Goal: Task Accomplishment & Management: Manage account settings

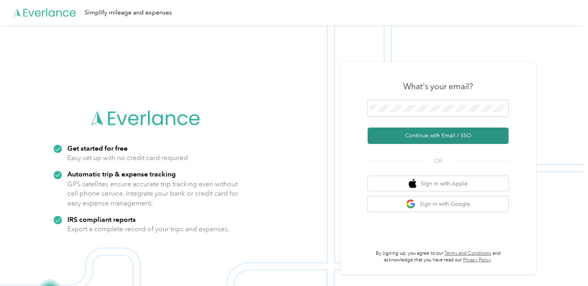
click at [421, 131] on button "Continue with Email / SSO" at bounding box center [438, 136] width 141 height 16
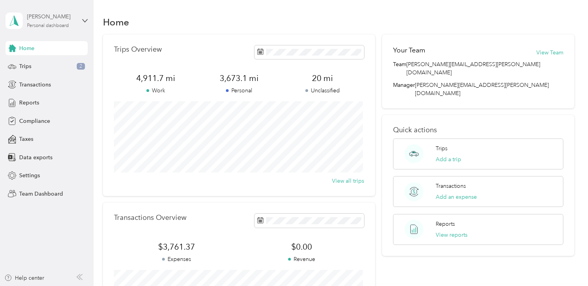
click at [48, 22] on div "[PERSON_NAME] Personal dashboard" at bounding box center [51, 21] width 49 height 16
click at [37, 65] on div "Team dashboard" at bounding box center [132, 65] width 242 height 14
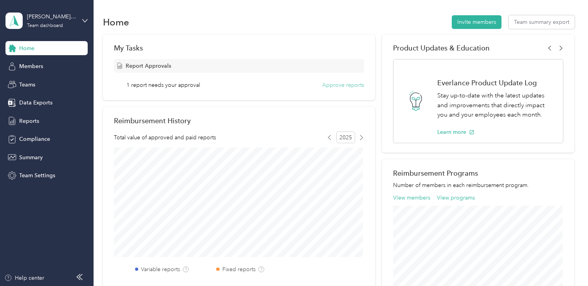
click at [339, 85] on button "Approve reports" at bounding box center [343, 85] width 42 height 8
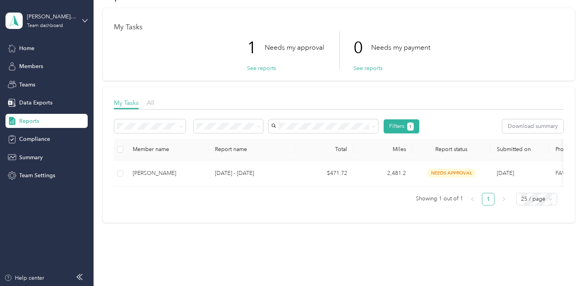
scroll to position [39, 0]
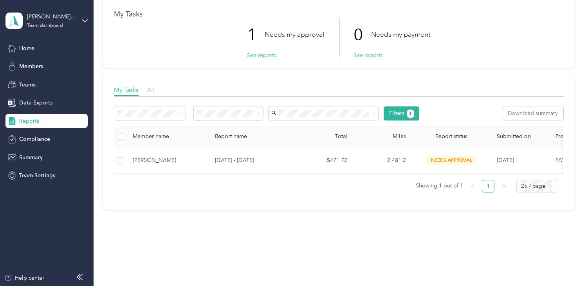
click at [148, 90] on span "All" at bounding box center [150, 89] width 7 height 7
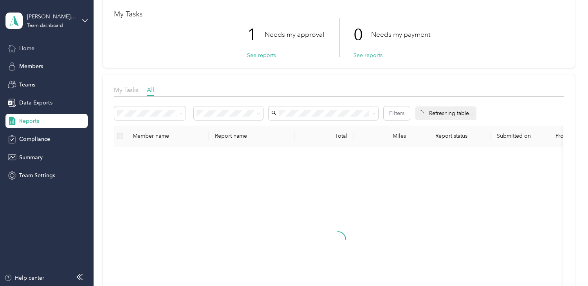
click at [33, 47] on span "Home" at bounding box center [26, 48] width 15 height 8
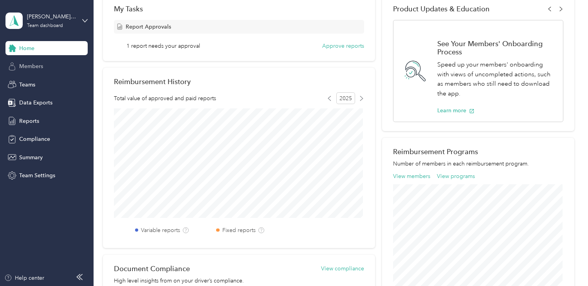
click at [29, 68] on span "Members" at bounding box center [31, 66] width 24 height 8
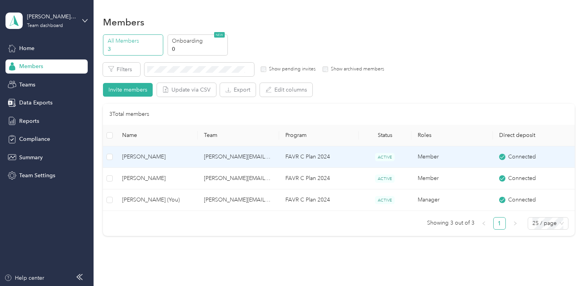
click at [142, 156] on span "[PERSON_NAME]" at bounding box center [156, 157] width 69 height 9
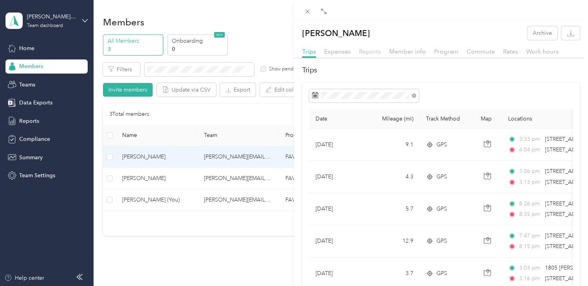
click at [374, 52] on span "Reports" at bounding box center [370, 51] width 22 height 7
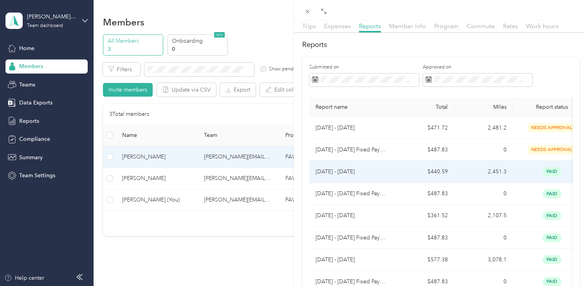
scroll to position [39, 0]
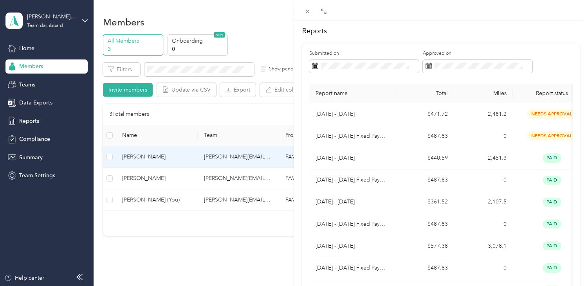
click at [32, 121] on div "[PERSON_NAME] Archive Trips Expenses Reports Member info Program Commute Rates …" at bounding box center [294, 143] width 588 height 286
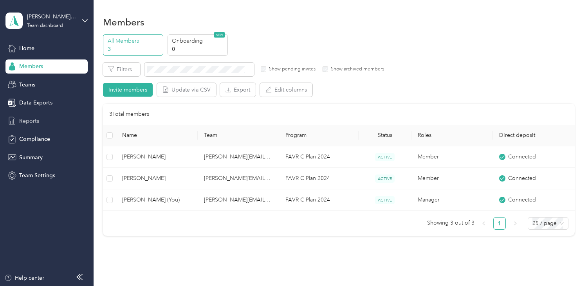
click at [22, 122] on span "Reports" at bounding box center [29, 121] width 20 height 8
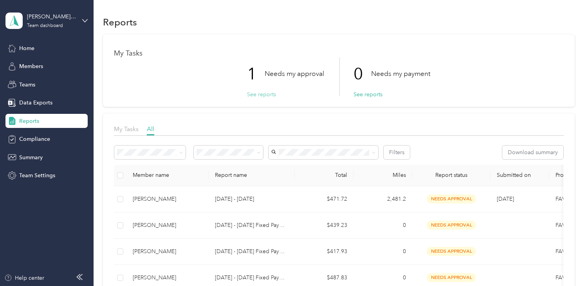
click at [254, 92] on button "See reports" at bounding box center [261, 94] width 29 height 8
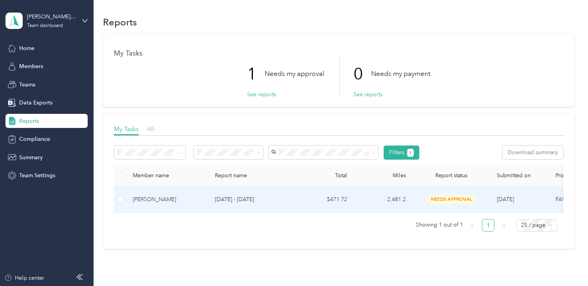
click at [139, 198] on div "[PERSON_NAME]" at bounding box center [168, 199] width 70 height 9
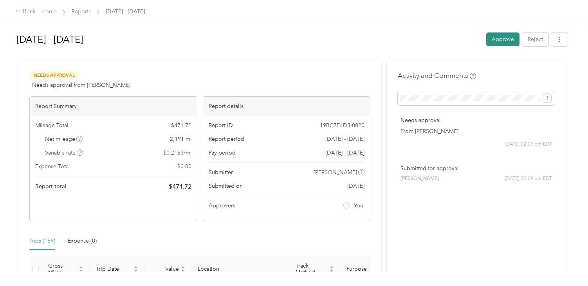
click at [500, 38] on button "Approve" at bounding box center [502, 40] width 33 height 14
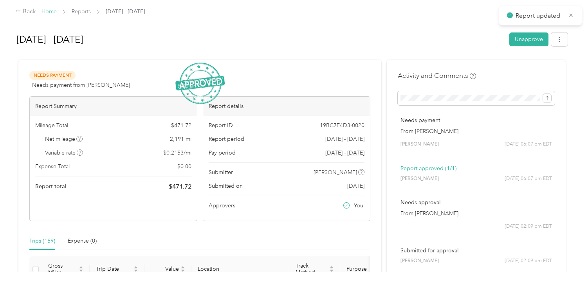
click at [47, 13] on link "Home" at bounding box center [49, 11] width 15 height 7
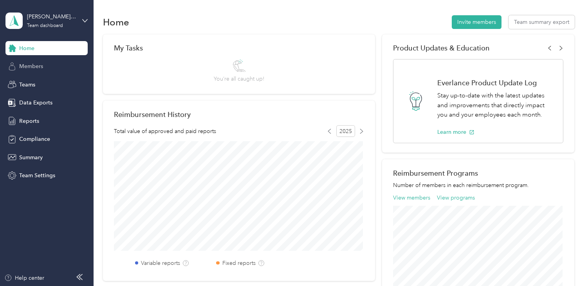
click at [36, 64] on span "Members" at bounding box center [31, 66] width 24 height 8
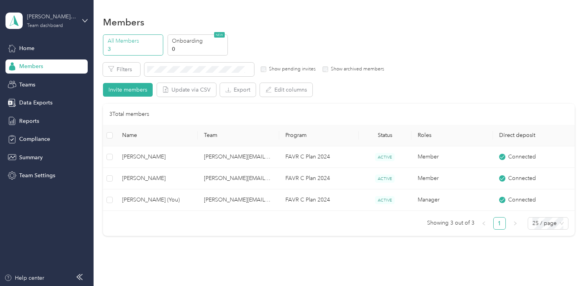
click at [49, 17] on div "[PERSON_NAME][EMAIL_ADDRESS][PERSON_NAME][DOMAIN_NAME]" at bounding box center [51, 17] width 49 height 8
click at [29, 80] on div "Personal dashboard" at bounding box center [37, 80] width 49 height 8
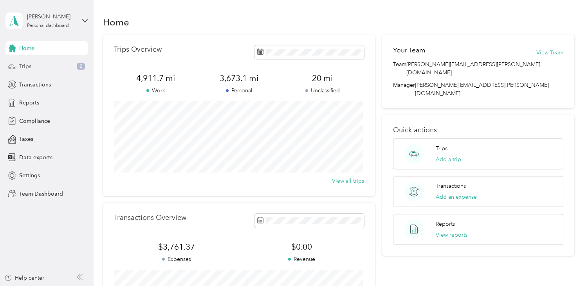
click at [23, 65] on span "Trips" at bounding box center [25, 66] width 12 height 8
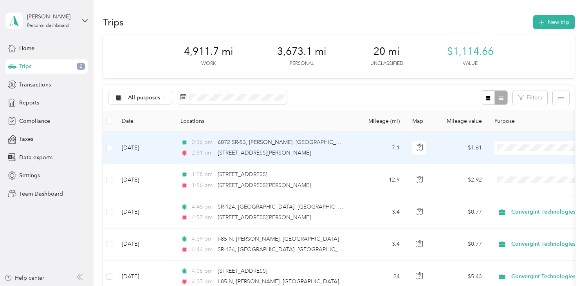
click at [509, 174] on span "Personal" at bounding box center [540, 176] width 86 height 8
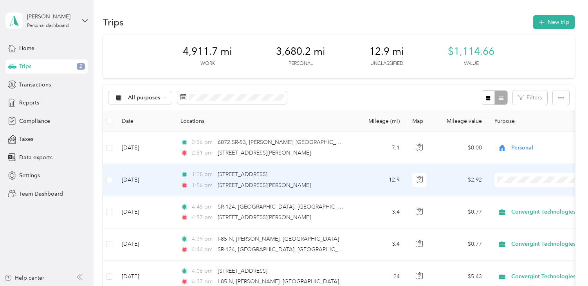
click at [516, 206] on span "Personal" at bounding box center [547, 207] width 72 height 8
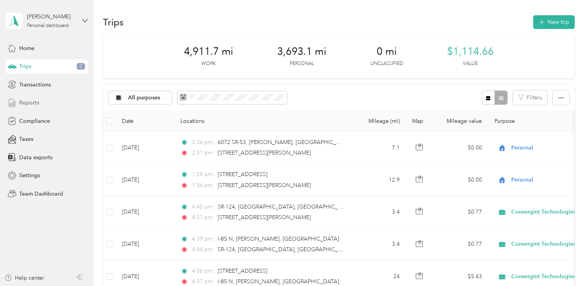
click at [34, 105] on span "Reports" at bounding box center [29, 103] width 20 height 8
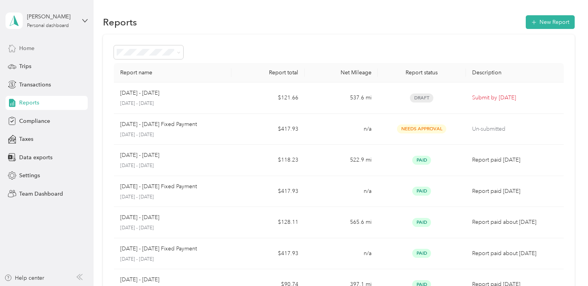
click at [20, 45] on span "Home" at bounding box center [26, 48] width 15 height 8
